Goal: Check status

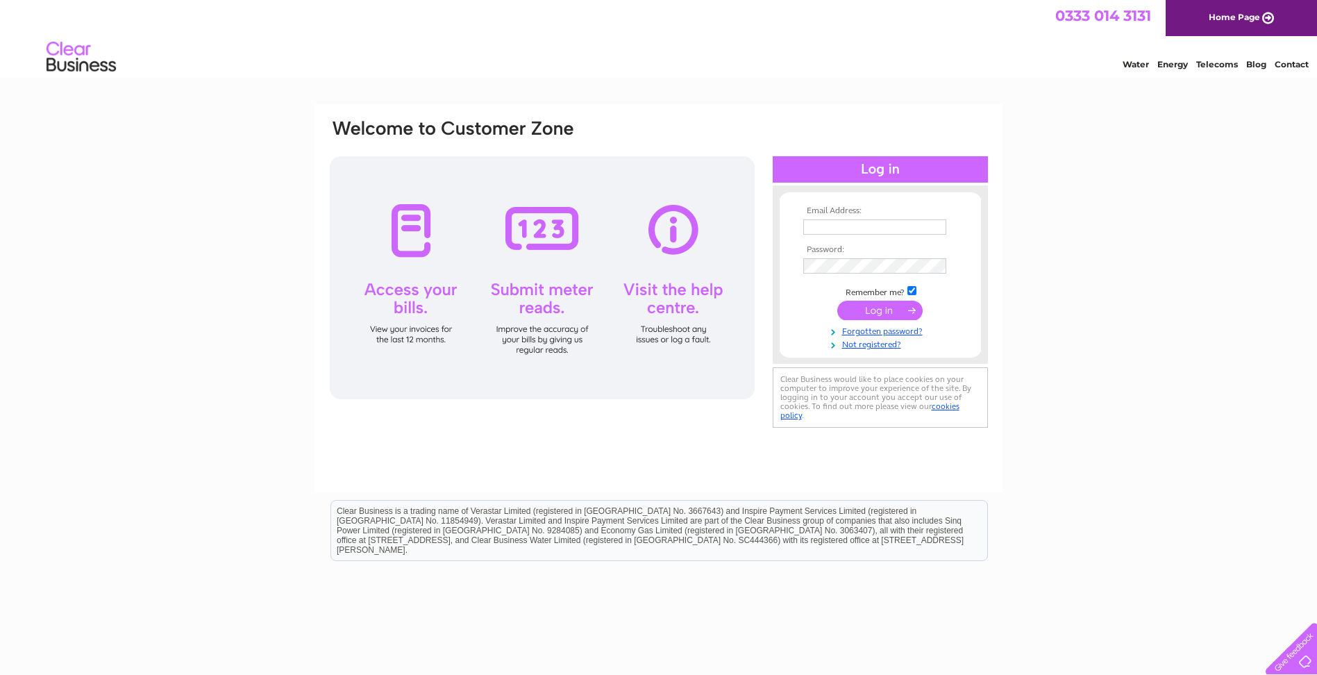
type input "kath@perkinsplasterers.com"
click at [877, 304] on input "submit" at bounding box center [879, 310] width 85 height 19
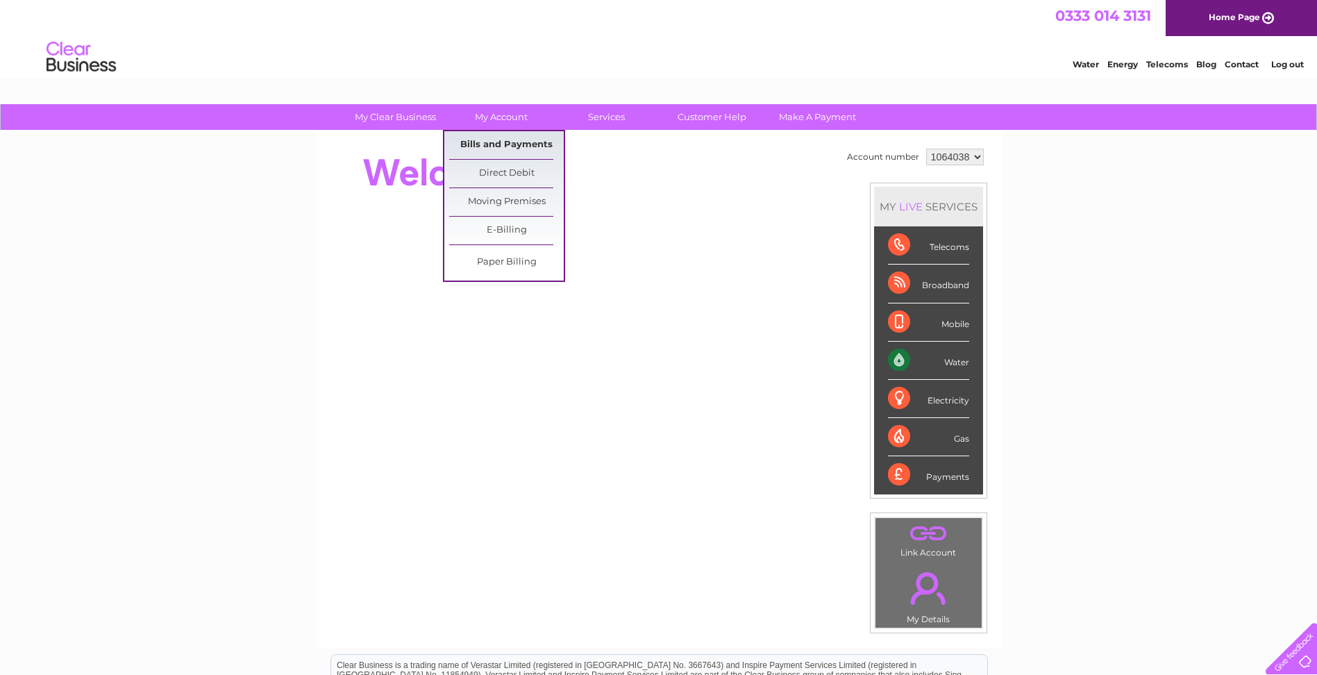
click at [491, 139] on link "Bills and Payments" at bounding box center [506, 145] width 115 height 28
